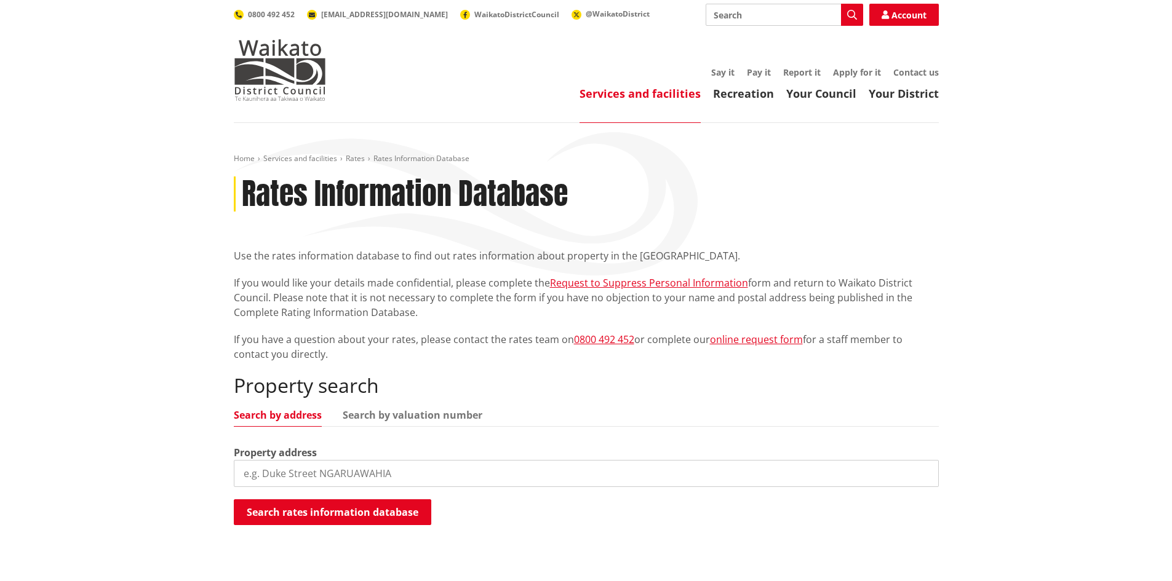
click at [312, 478] on input "search" at bounding box center [586, 473] width 705 height 27
type input "1a macks road"
click at [312, 518] on button "Search rates information database" at bounding box center [332, 512] width 197 height 26
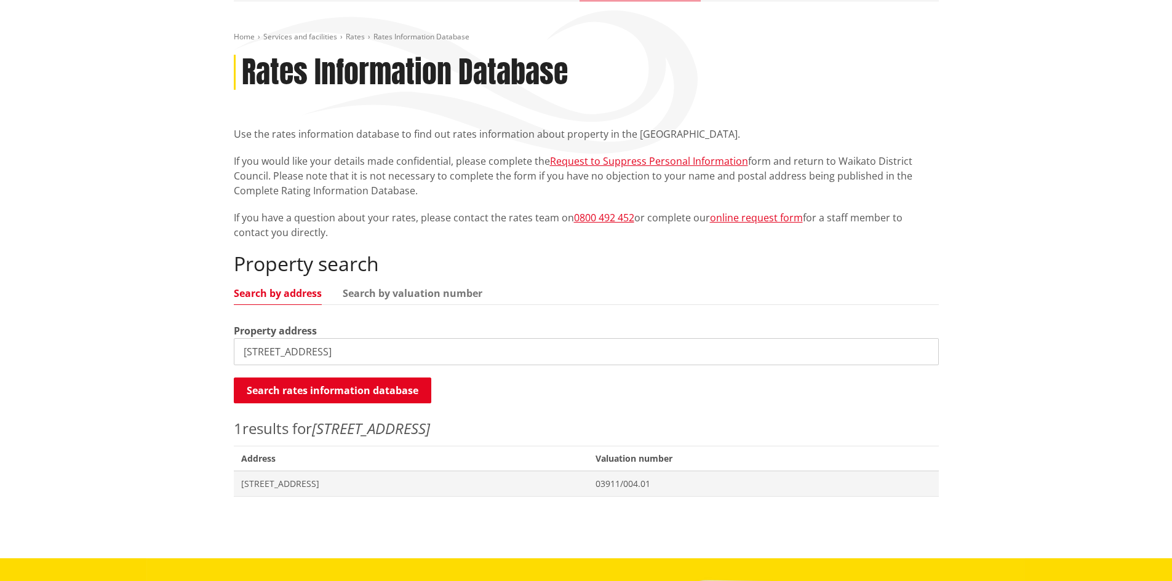
scroll to position [123, 0]
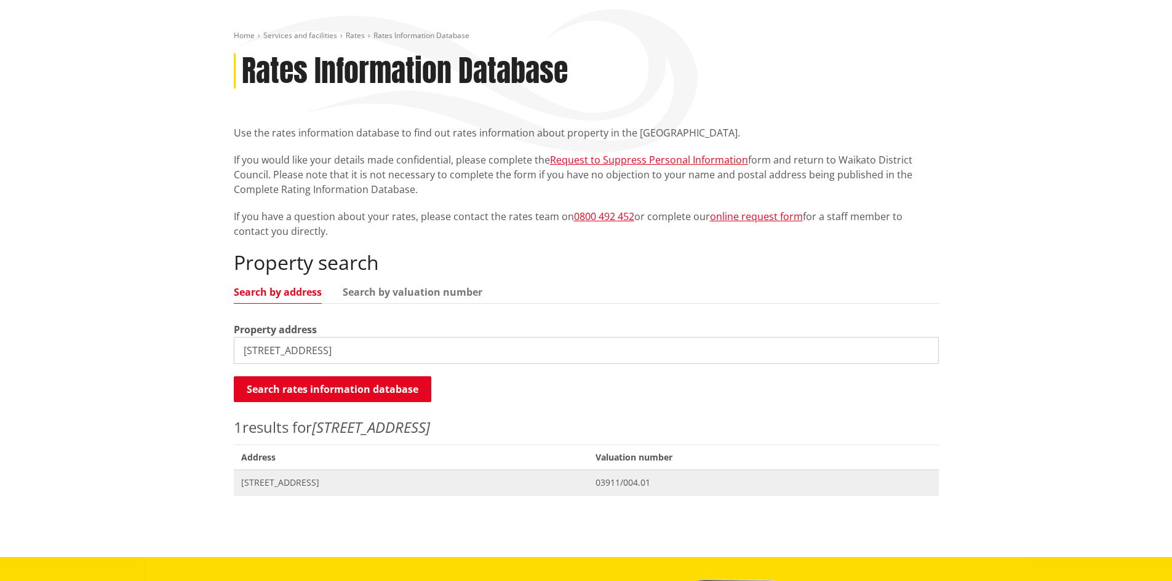
click at [316, 480] on span "[STREET_ADDRESS]" at bounding box center [411, 483] width 340 height 12
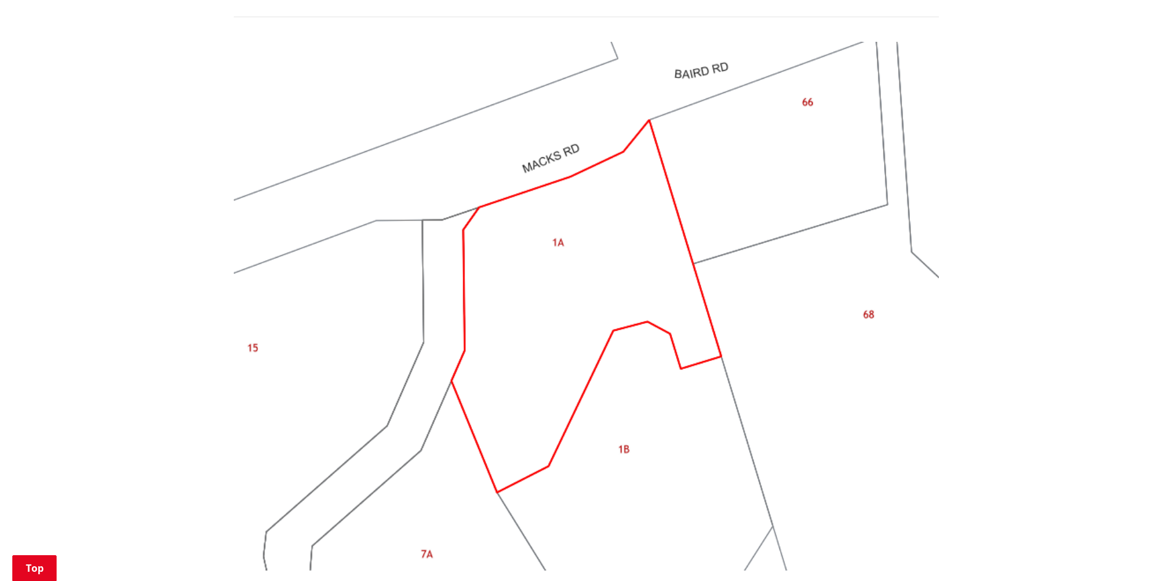
scroll to position [861, 0]
